Goal: Task Accomplishment & Management: Manage account settings

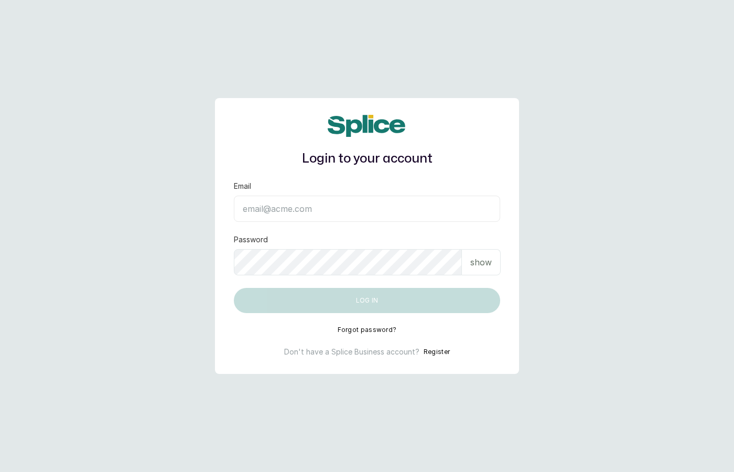
click at [327, 213] on input "Email" at bounding box center [367, 209] width 266 height 26
type input "layo@withsplice.com"
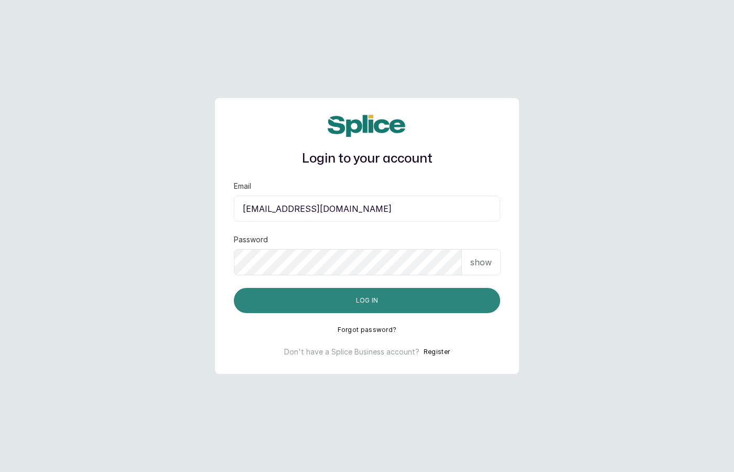
click at [378, 298] on button "Log in" at bounding box center [367, 300] width 266 height 25
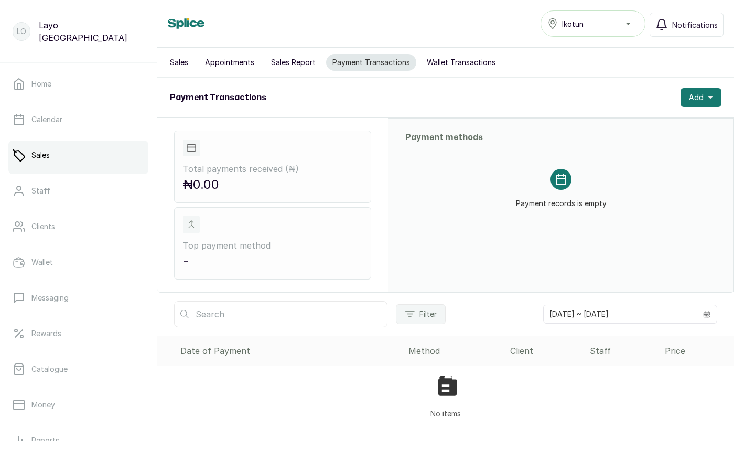
click at [282, 57] on button "Sales Report" at bounding box center [293, 62] width 57 height 17
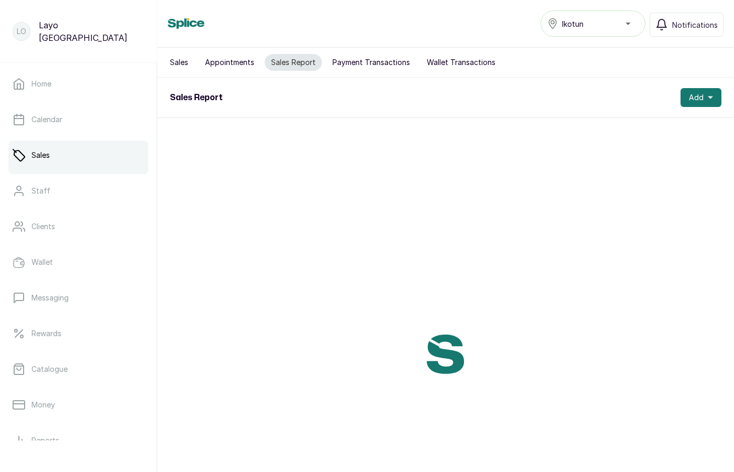
click at [351, 63] on button "Payment Transactions" at bounding box center [371, 62] width 90 height 17
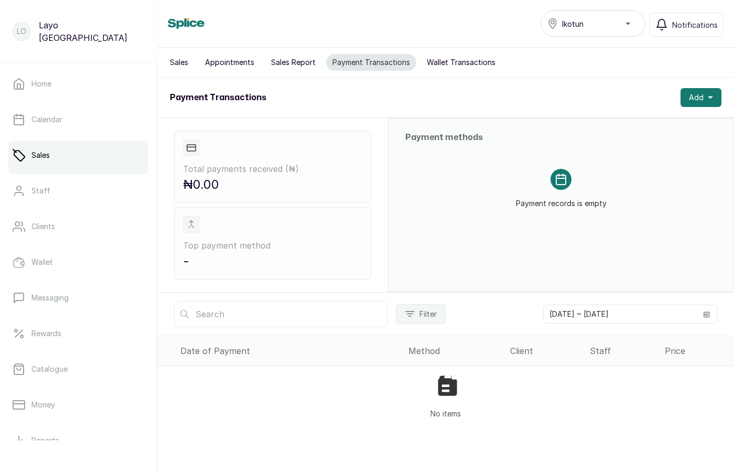
click at [278, 62] on button "Sales Report" at bounding box center [293, 62] width 57 height 17
